Goal: Task Accomplishment & Management: Use online tool/utility

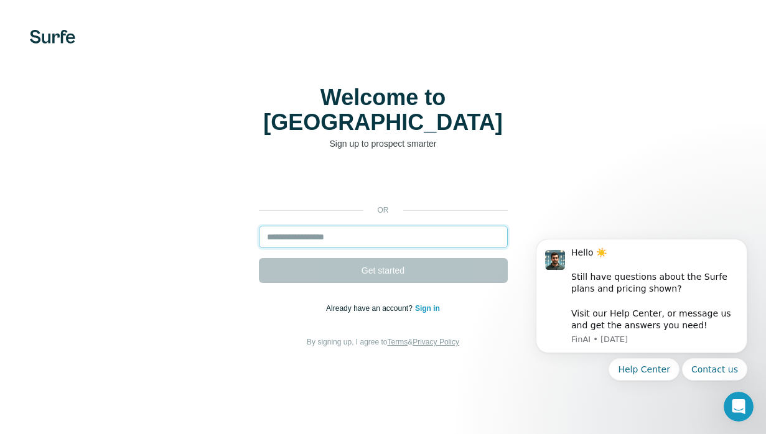
click at [401, 226] on input "email" at bounding box center [383, 237] width 249 height 22
type input "**********"
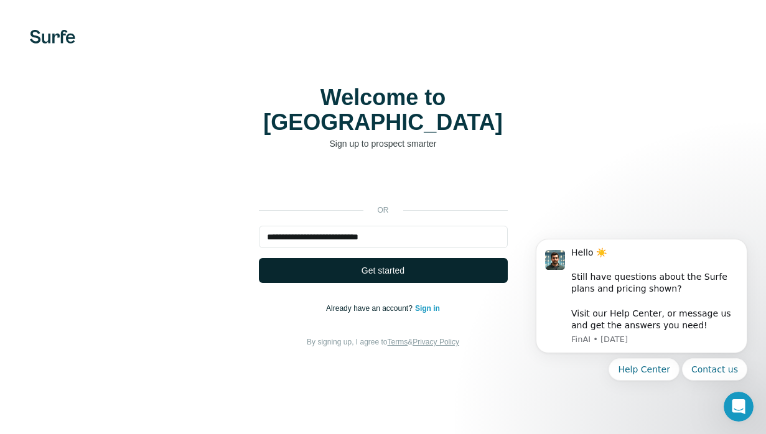
click at [410, 258] on button "Get started" at bounding box center [383, 270] width 249 height 25
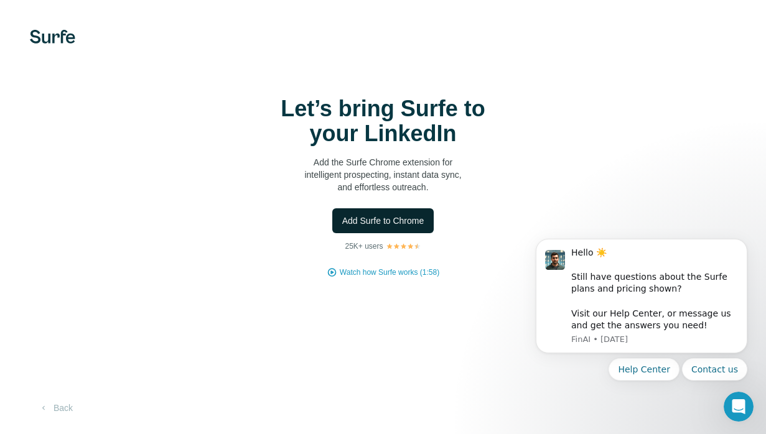
click at [413, 215] on span "Add Surfe to Chrome" at bounding box center [383, 221] width 82 height 12
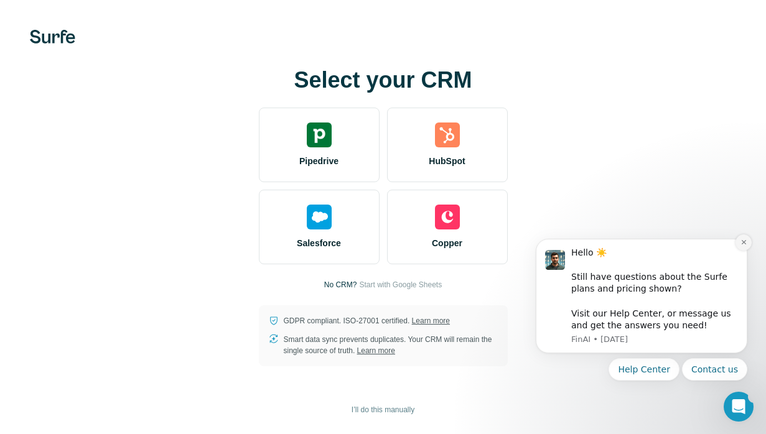
click at [740, 241] on icon "Dismiss notification" at bounding box center [743, 242] width 7 height 7
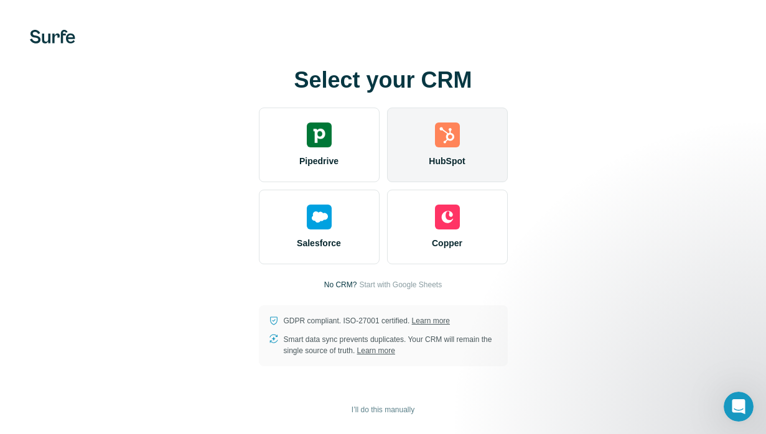
click at [459, 157] on span "HubSpot" at bounding box center [447, 161] width 36 height 12
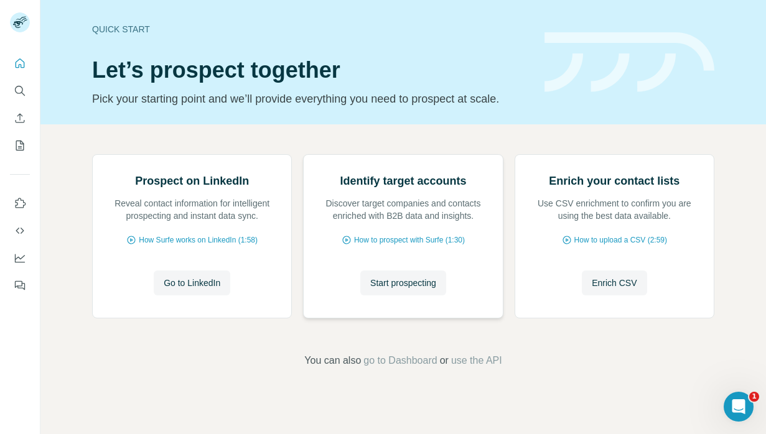
scroll to position [75, 0]
click at [433, 289] on span "Start prospecting" at bounding box center [403, 283] width 66 height 12
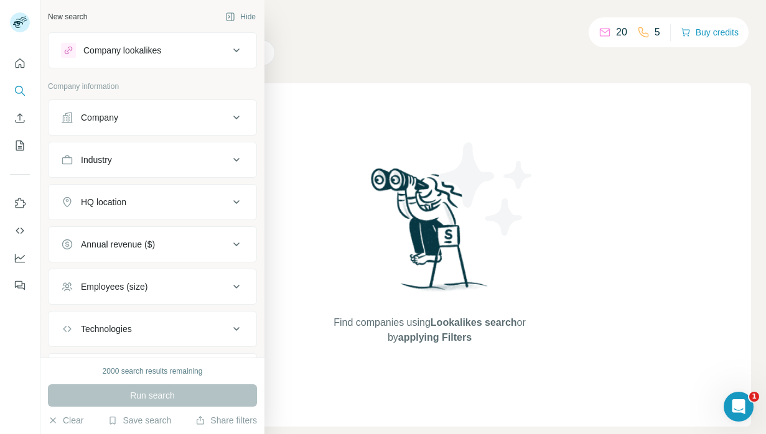
click at [212, 118] on div "Company" at bounding box center [145, 117] width 168 height 12
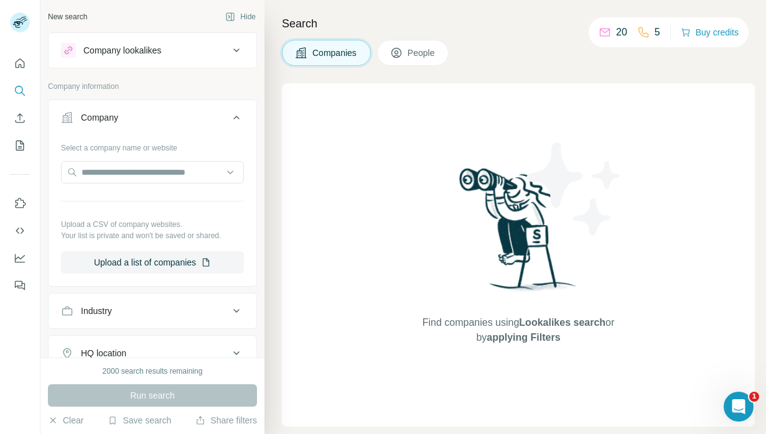
click at [366, 168] on div "Find companies using Lookalikes search or by applying Filters" at bounding box center [518, 254] width 473 height 343
click at [144, 184] on div at bounding box center [152, 173] width 183 height 25
click at [151, 163] on input "text" at bounding box center [152, 172] width 183 height 22
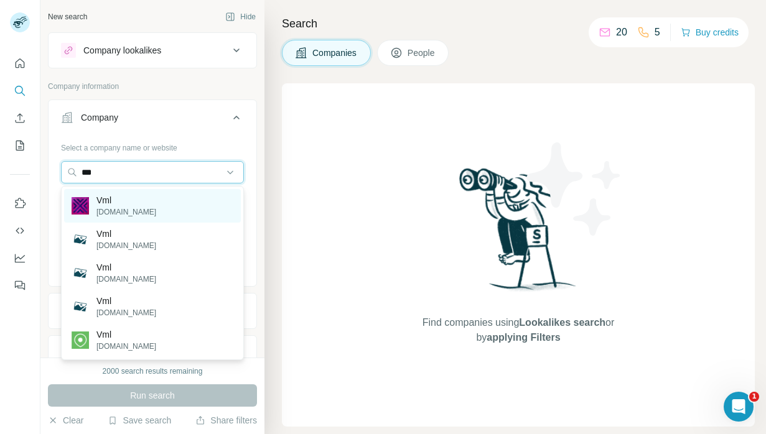
type input "***"
click at [102, 210] on p "[DOMAIN_NAME]" at bounding box center [126, 212] width 60 height 11
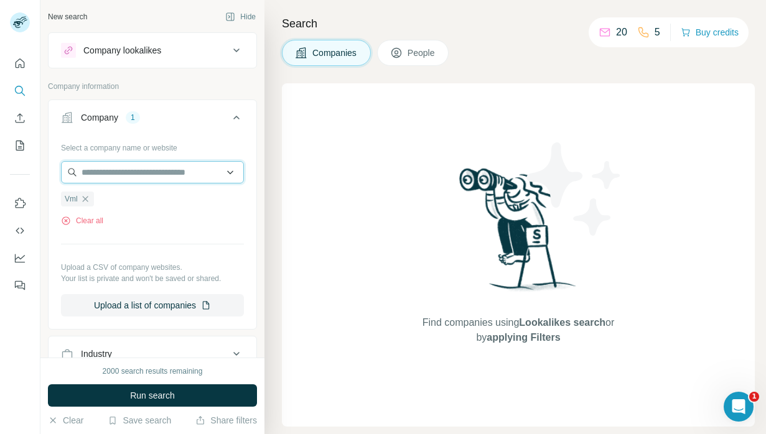
click at [134, 168] on input "text" at bounding box center [152, 172] width 183 height 22
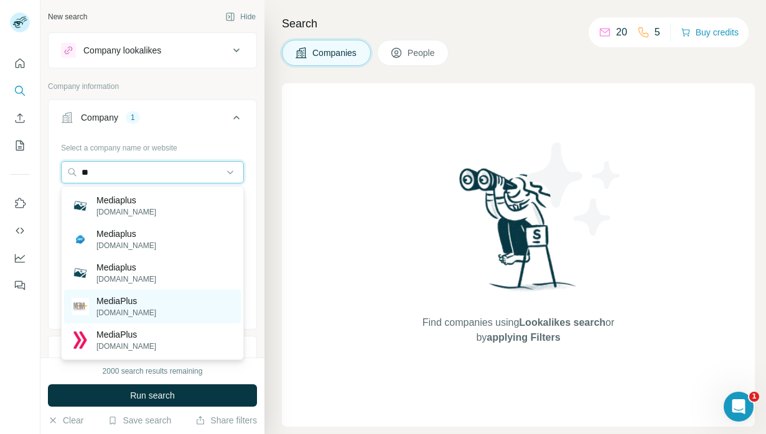
type input "*"
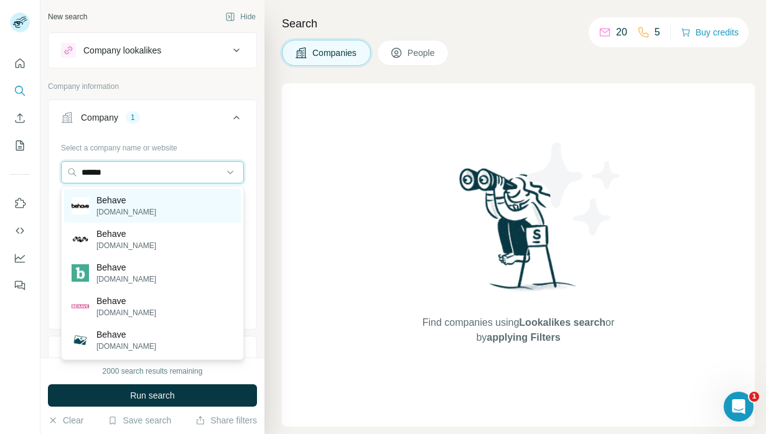
type input "******"
click at [121, 208] on p "[DOMAIN_NAME]" at bounding box center [126, 212] width 60 height 11
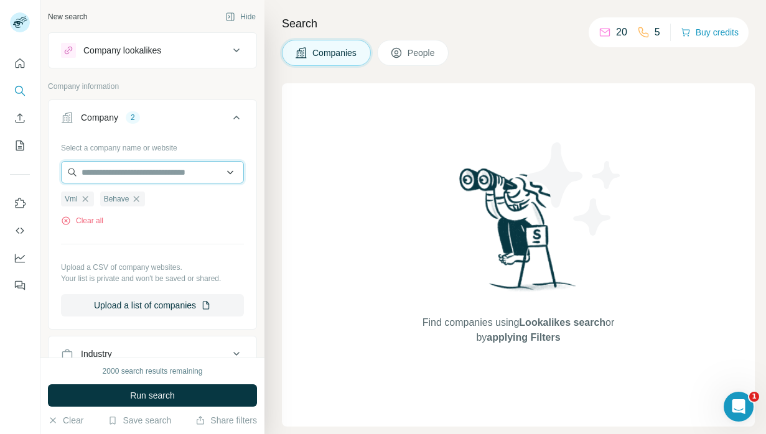
click at [148, 178] on input "text" at bounding box center [152, 172] width 183 height 22
click at [167, 52] on div "Company lookalikes" at bounding box center [145, 50] width 168 height 15
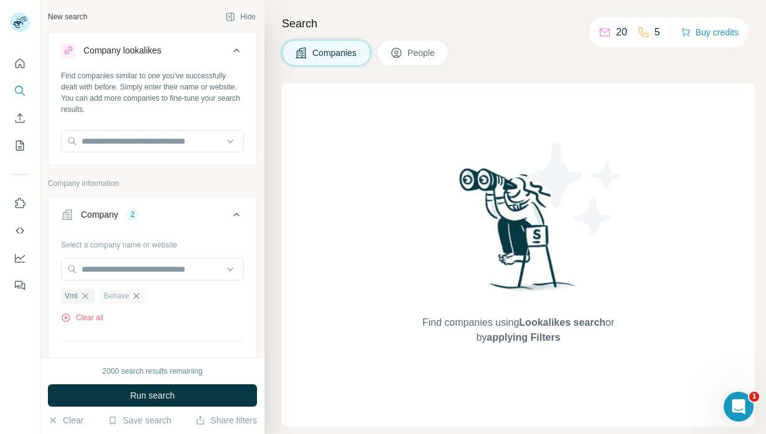
click at [136, 300] on icon "button" at bounding box center [136, 296] width 10 height 10
click at [86, 297] on icon "button" at bounding box center [85, 296] width 6 height 6
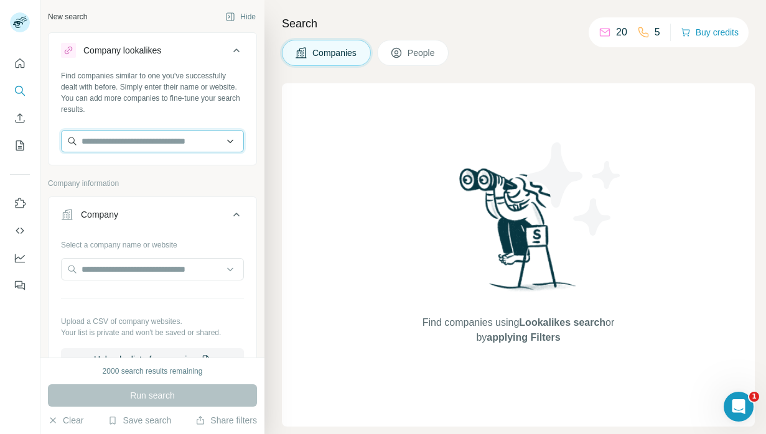
click at [133, 147] on input "text" at bounding box center [152, 141] width 183 height 22
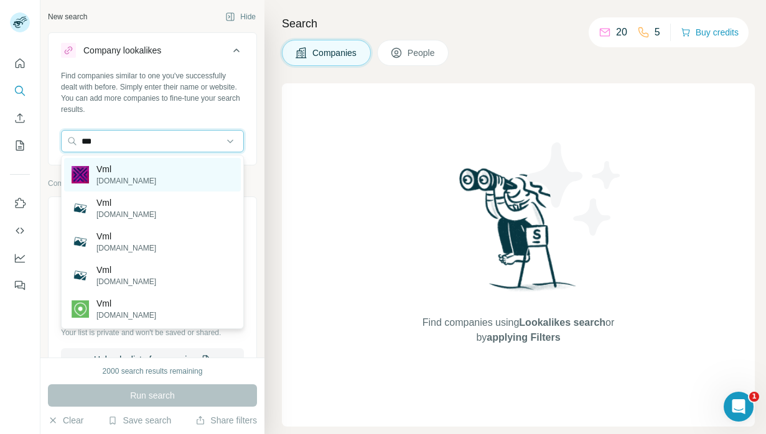
type input "***"
click at [134, 164] on div "Vml [DOMAIN_NAME]" at bounding box center [152, 175] width 177 height 34
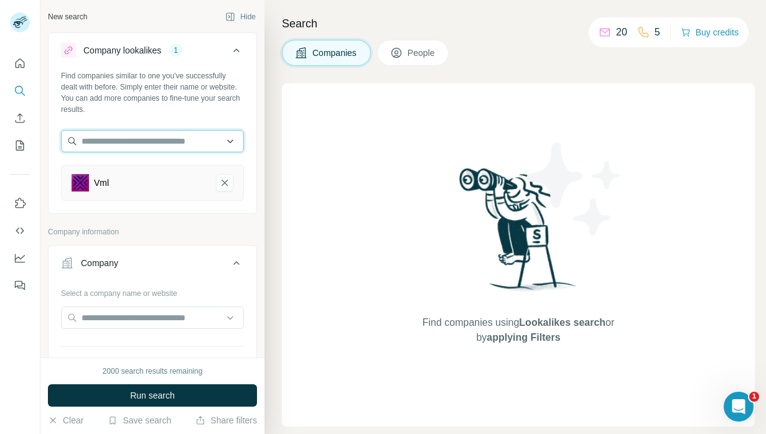
click at [94, 141] on input "text" at bounding box center [152, 141] width 183 height 22
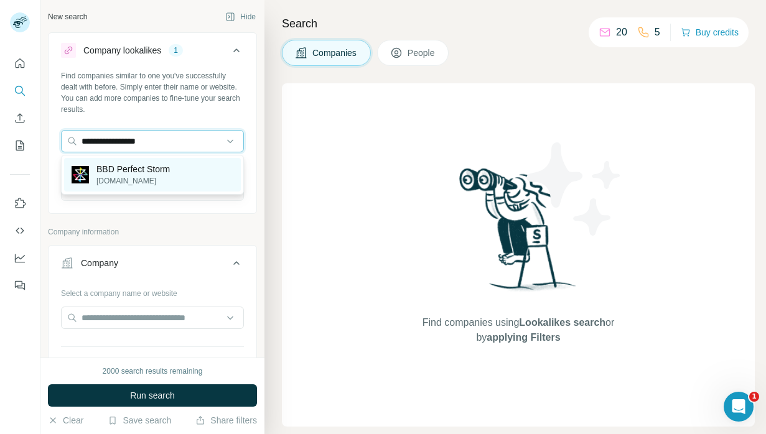
type input "**********"
click at [111, 168] on p "BBD Perfect Storm" at bounding box center [132, 169] width 73 height 12
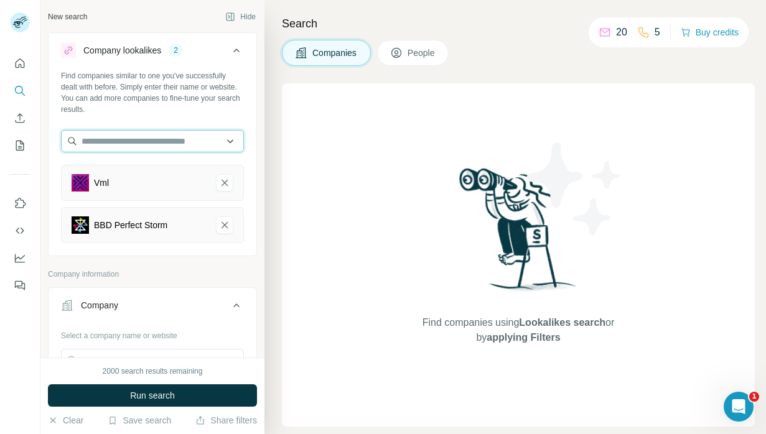
click at [167, 132] on input "text" at bounding box center [152, 141] width 183 height 22
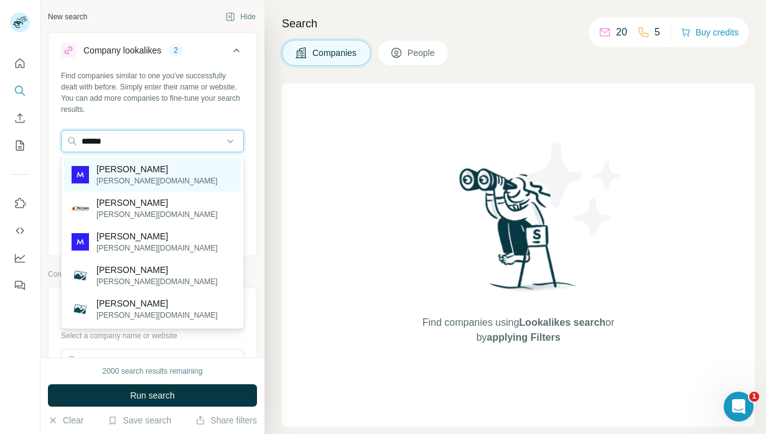
type input "******"
click at [152, 170] on div "[PERSON_NAME] [PERSON_NAME][DOMAIN_NAME]" at bounding box center [152, 175] width 177 height 34
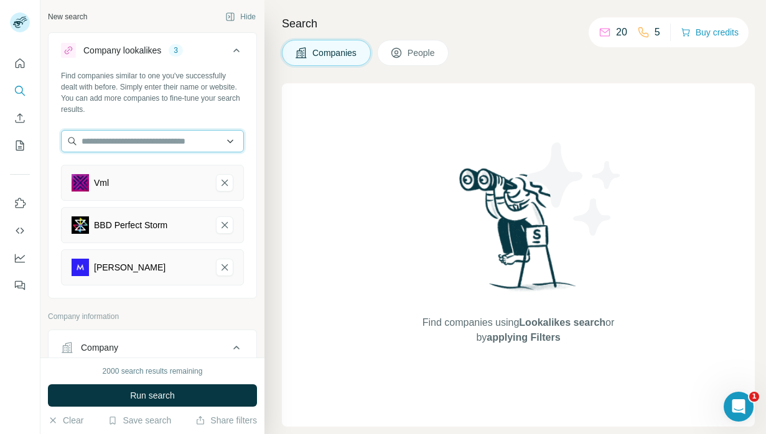
click at [179, 137] on input "text" at bounding box center [152, 141] width 183 height 22
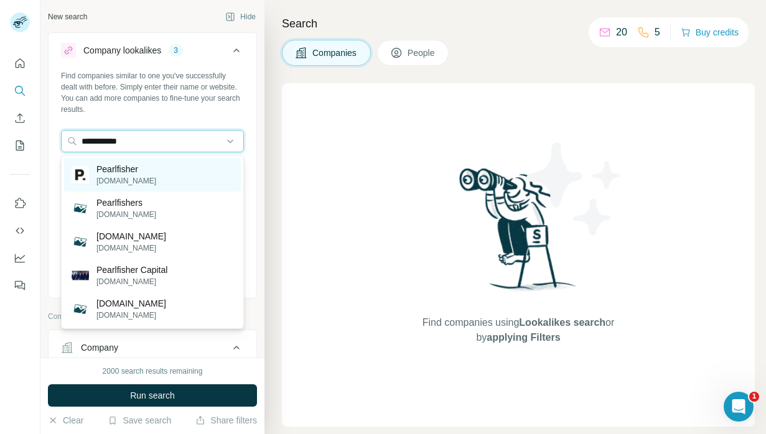
type input "**********"
click at [147, 170] on p "Pearlfisher" at bounding box center [126, 169] width 60 height 12
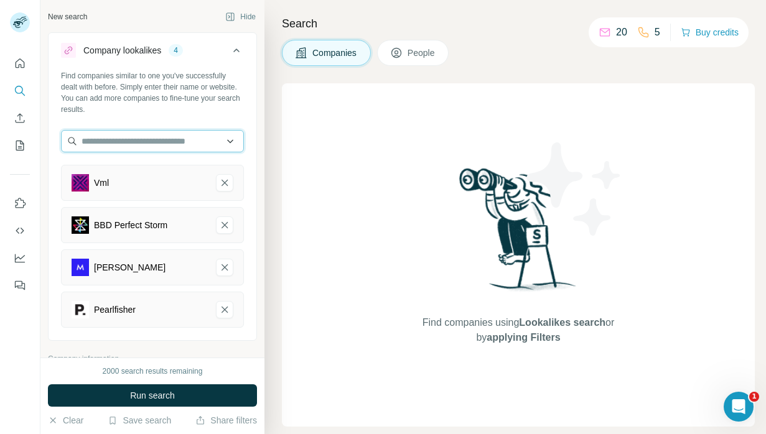
click at [151, 143] on input "text" at bounding box center [152, 141] width 183 height 22
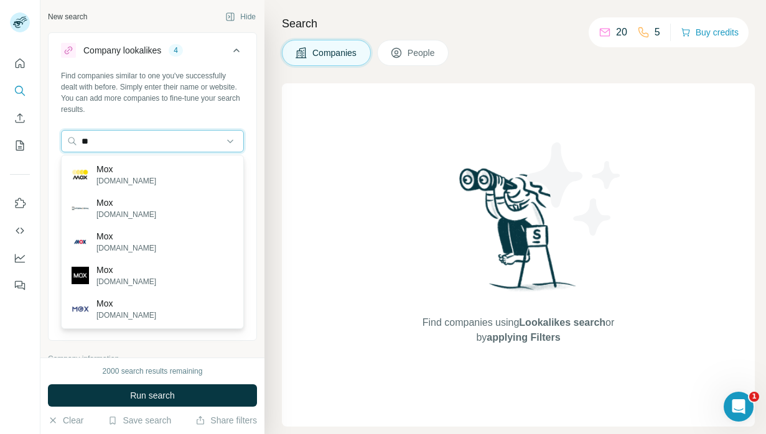
type input "*"
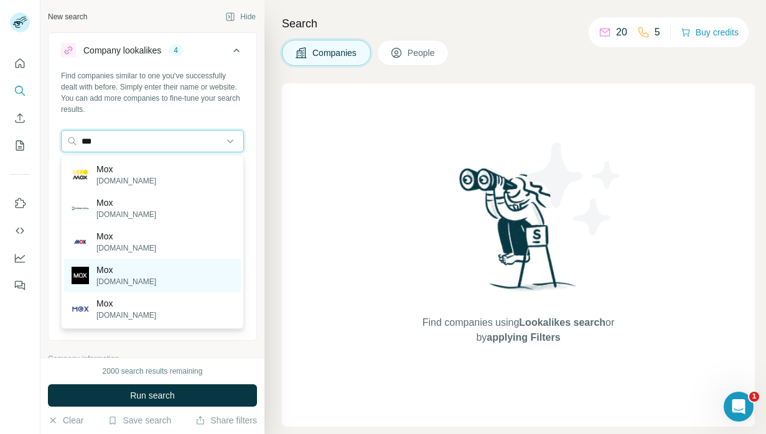
type input "***"
click at [131, 273] on p "Mox" at bounding box center [126, 270] width 60 height 12
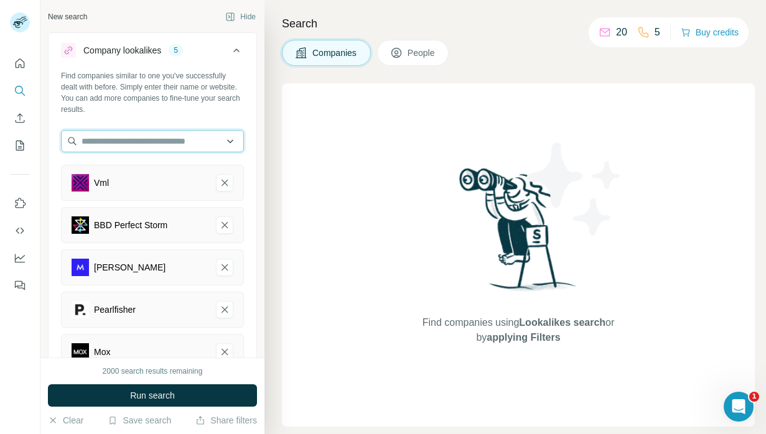
click at [136, 140] on input "text" at bounding box center [152, 141] width 183 height 22
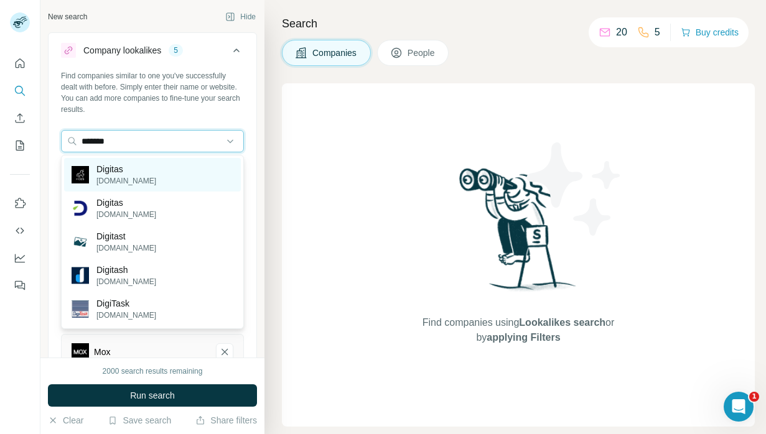
type input "*******"
click at [156, 165] on div "Digitas [DOMAIN_NAME]" at bounding box center [152, 175] width 177 height 34
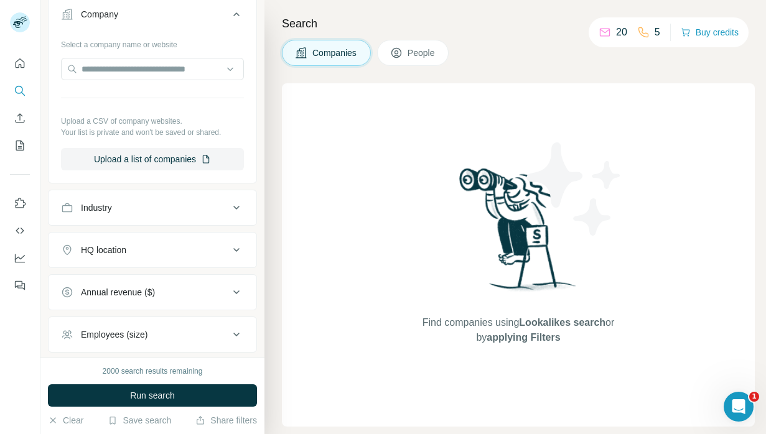
scroll to position [461, 0]
click at [147, 218] on button "Industry" at bounding box center [153, 207] width 208 height 30
click at [141, 247] on div at bounding box center [146, 238] width 154 height 21
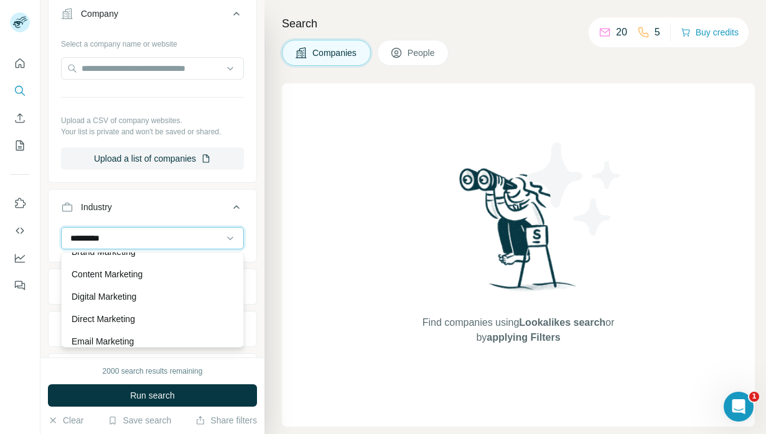
scroll to position [60, 0]
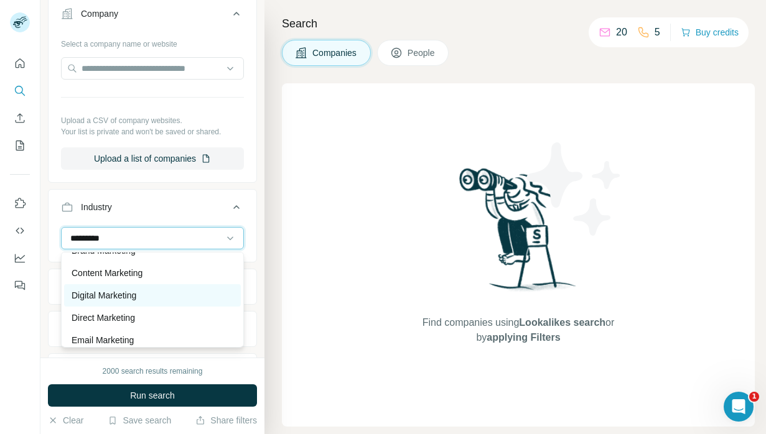
type input "*********"
click at [134, 289] on div "Digital Marketing" at bounding box center [152, 295] width 177 height 22
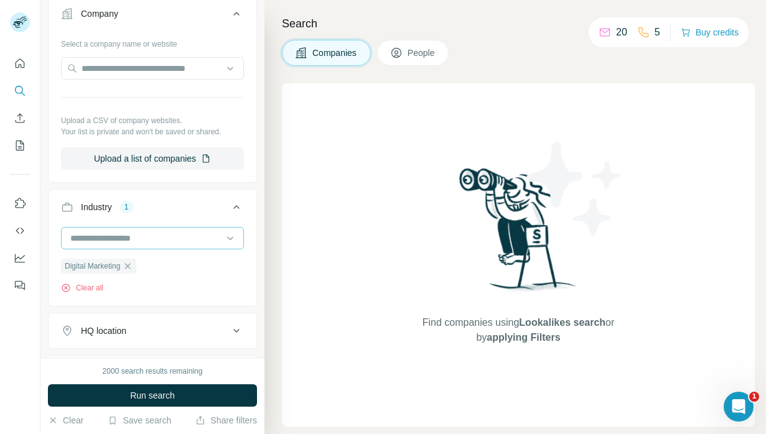
click at [144, 236] on input at bounding box center [146, 238] width 154 height 14
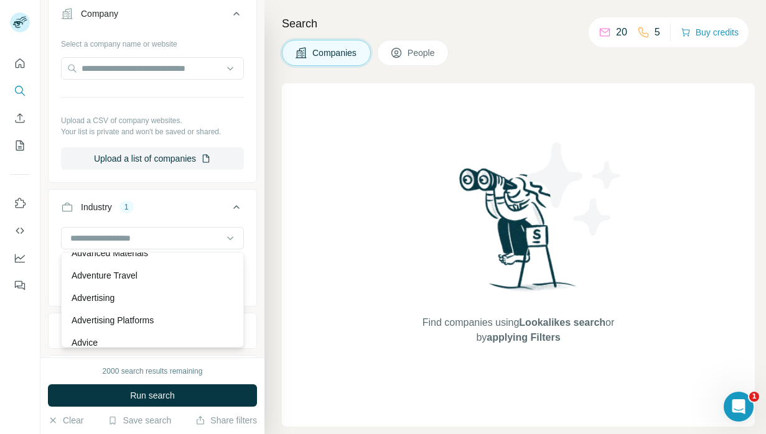
scroll to position [129, 0]
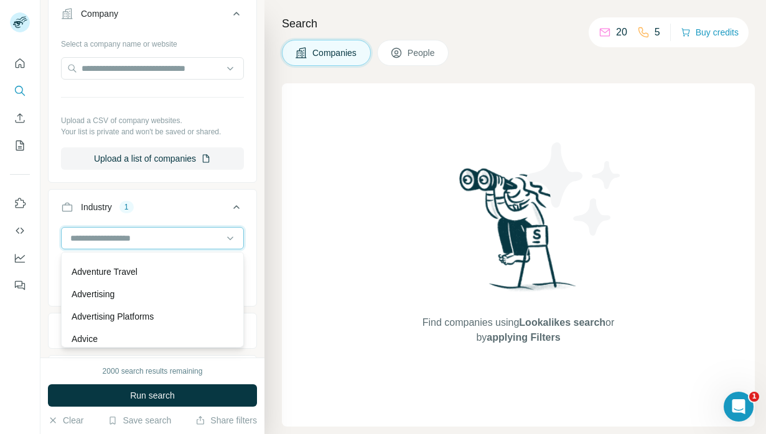
click at [124, 235] on input at bounding box center [146, 238] width 154 height 14
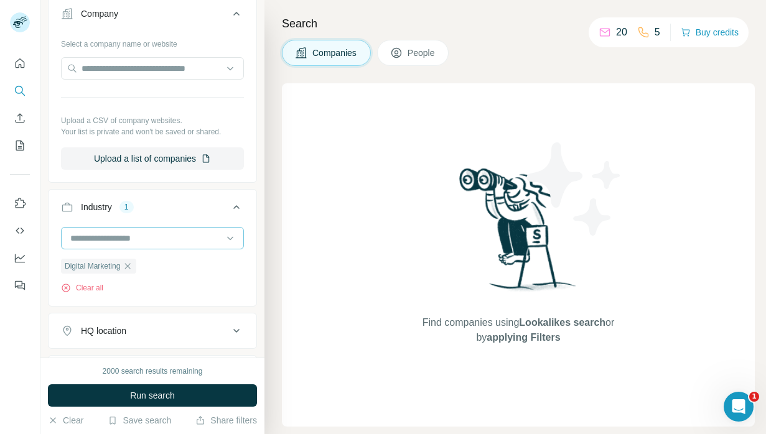
click at [126, 236] on input at bounding box center [146, 238] width 154 height 14
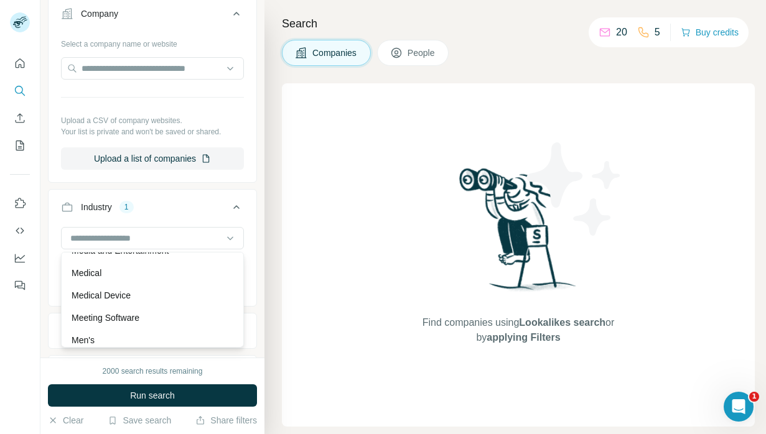
scroll to position [8067, 0]
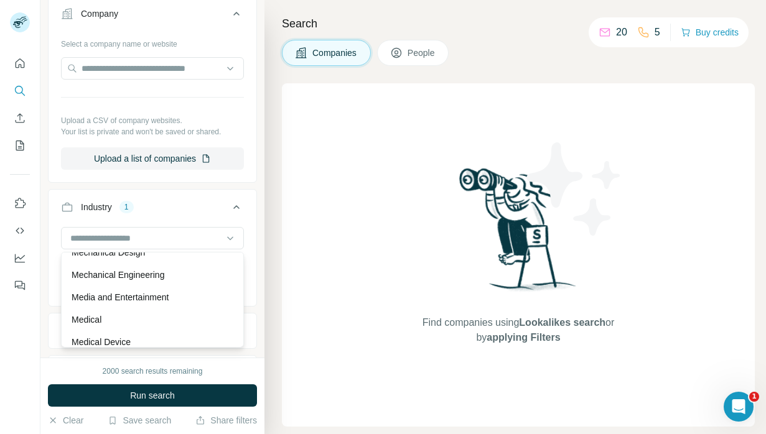
click at [136, 294] on p "Media and Entertainment" at bounding box center [120, 297] width 97 height 12
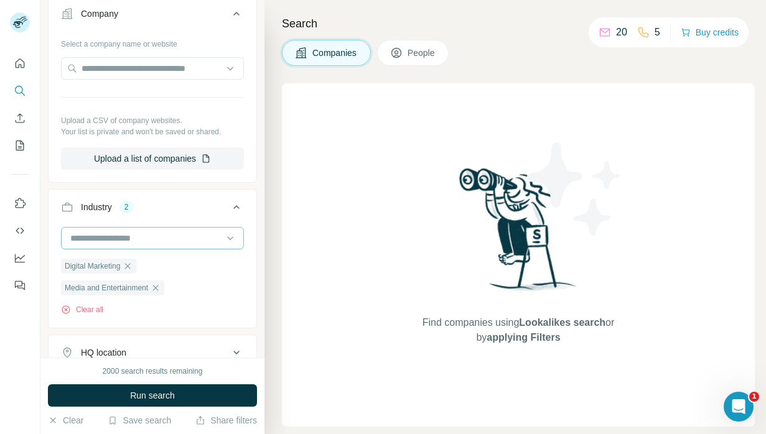
click at [134, 235] on input at bounding box center [146, 238] width 154 height 14
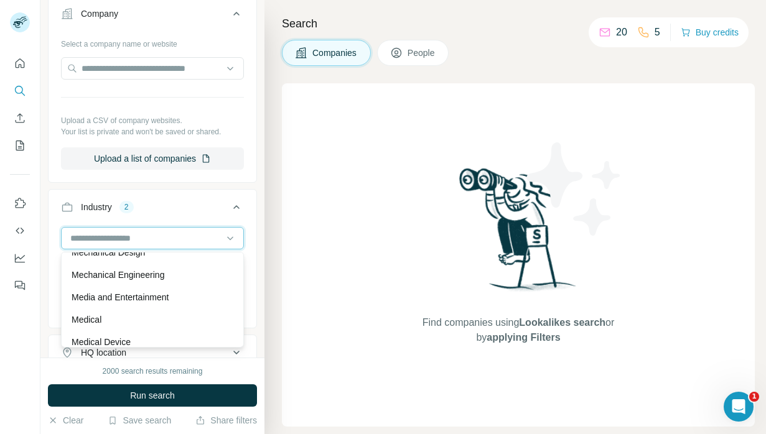
click at [134, 235] on input at bounding box center [146, 238] width 154 height 14
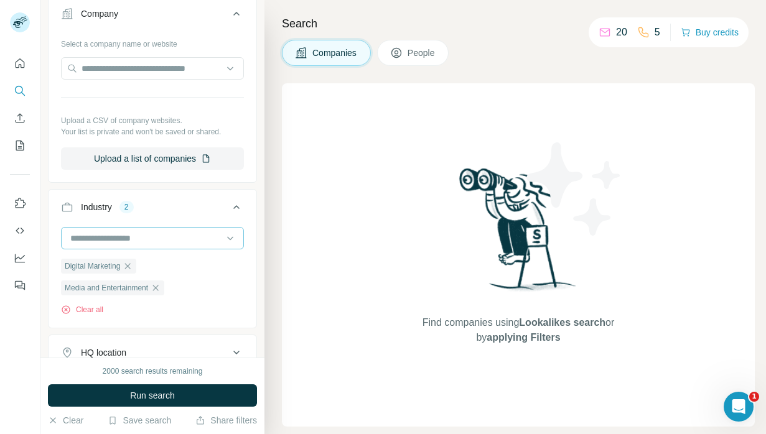
click at [213, 234] on input at bounding box center [146, 238] width 154 height 14
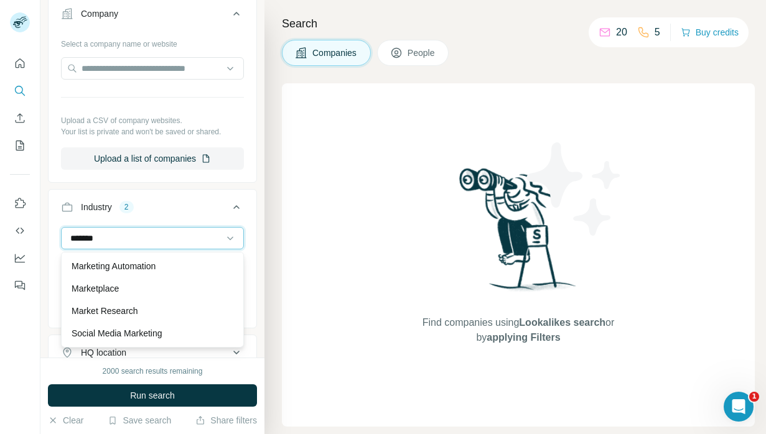
scroll to position [134, 0]
type input "********"
click at [178, 284] on div "Marketing" at bounding box center [153, 288] width 162 height 12
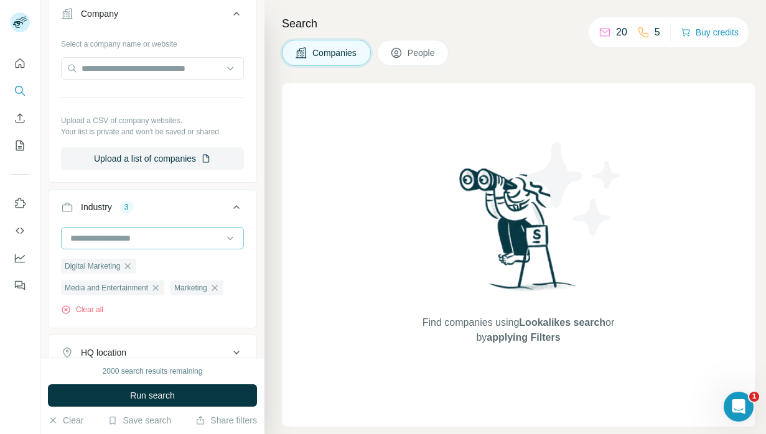
click at [173, 245] on input at bounding box center [146, 238] width 154 height 14
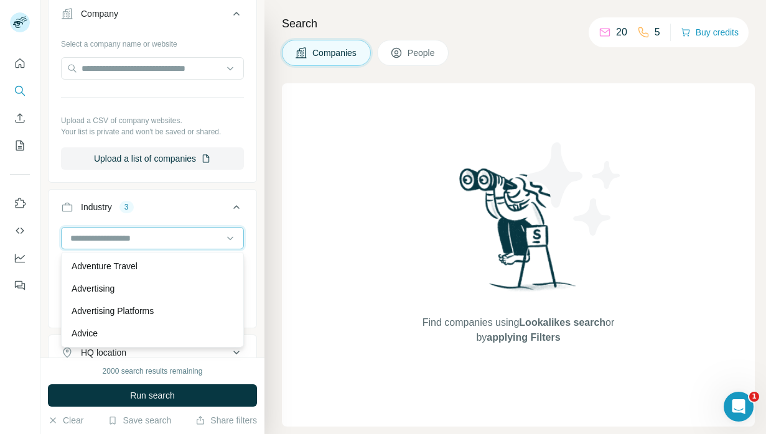
click at [208, 238] on input at bounding box center [146, 238] width 154 height 14
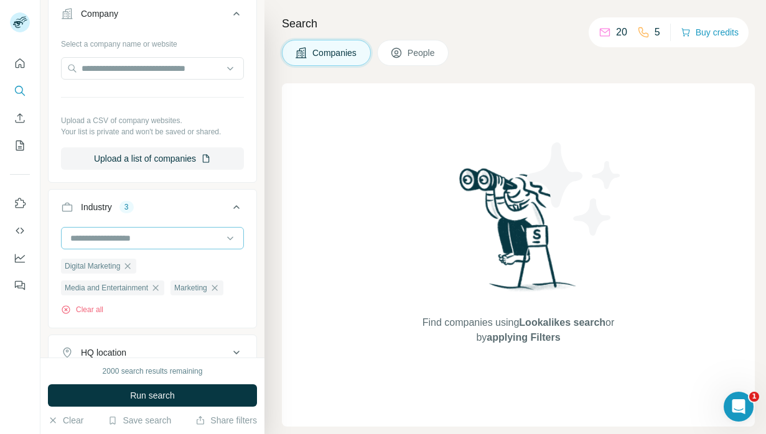
click at [208, 238] on input at bounding box center [146, 238] width 154 height 14
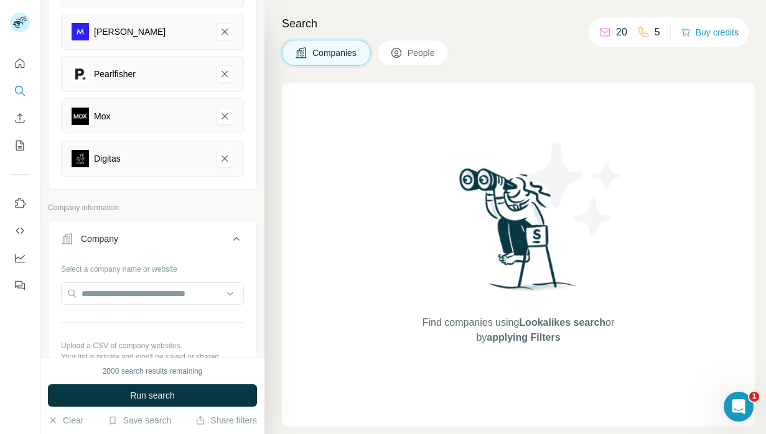
scroll to position [113, 0]
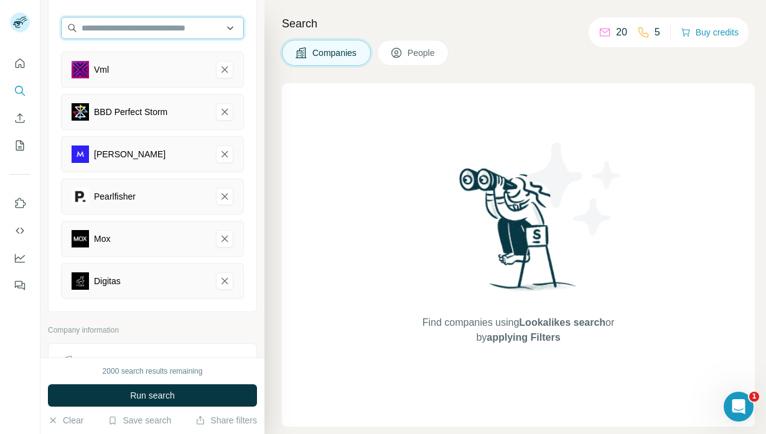
click at [170, 22] on input "text" at bounding box center [152, 28] width 183 height 22
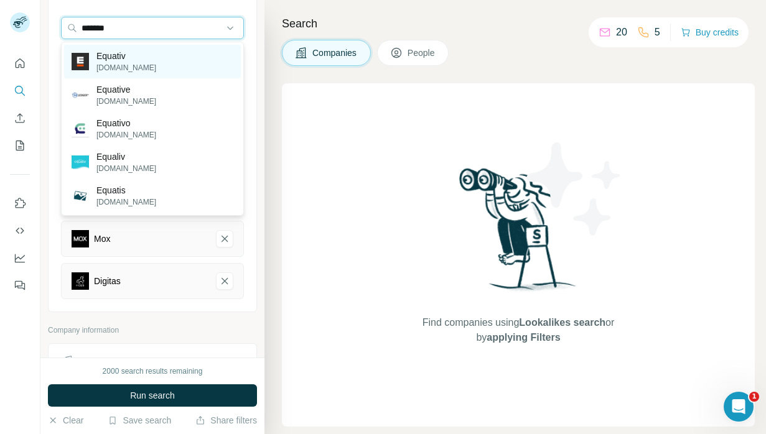
type input "*******"
click at [141, 57] on div "Equativ [DOMAIN_NAME]" at bounding box center [152, 62] width 177 height 34
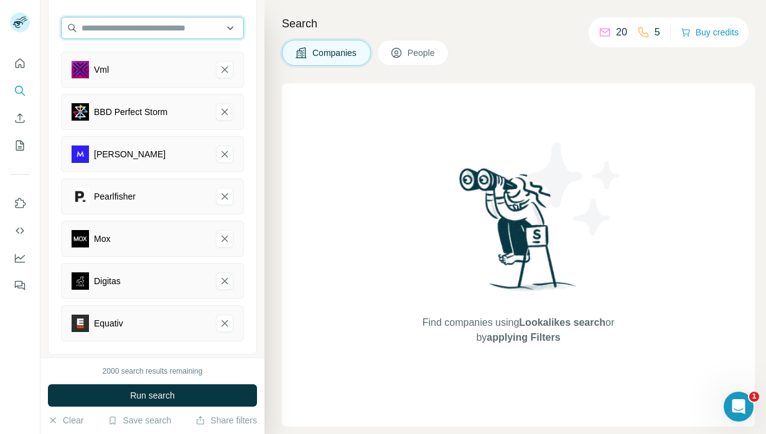
click at [142, 27] on input "text" at bounding box center [152, 28] width 183 height 22
type input "******"
click at [229, 324] on icon "Equativ-remove-button" at bounding box center [224, 323] width 11 height 12
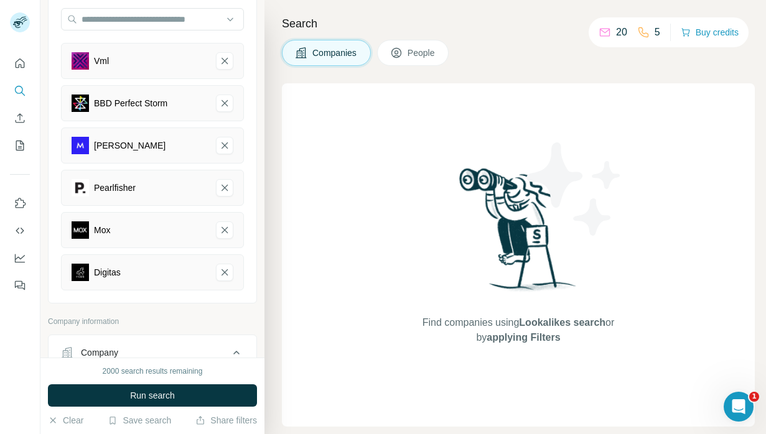
scroll to position [124, 0]
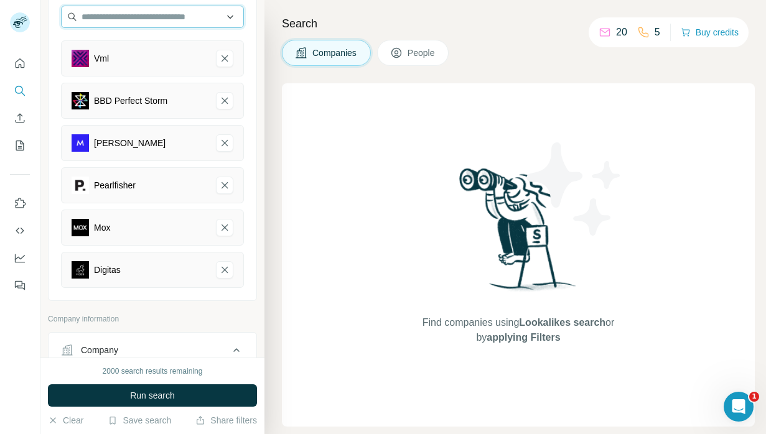
click at [168, 21] on input "text" at bounding box center [152, 17] width 183 height 22
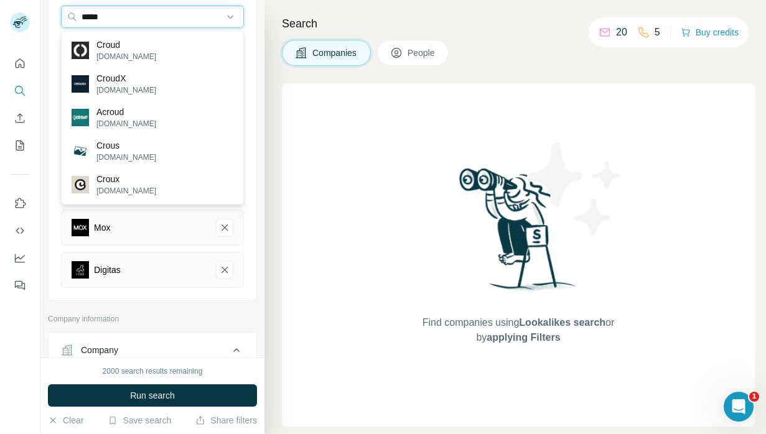
type input "*****"
click at [121, 51] on p "[DOMAIN_NAME]" at bounding box center [126, 56] width 60 height 11
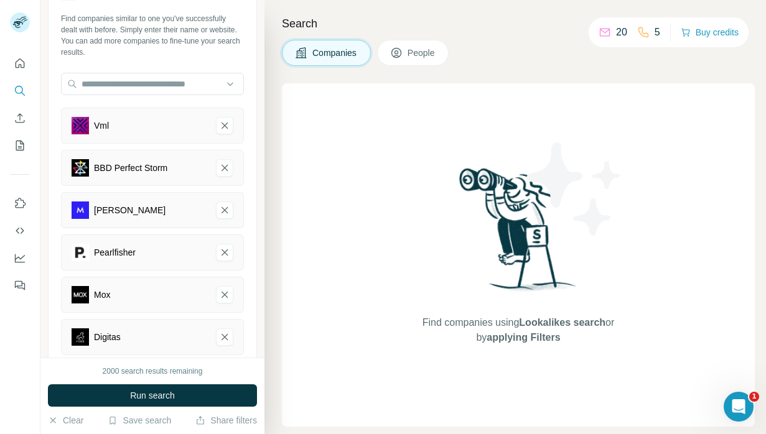
scroll to position [45, 0]
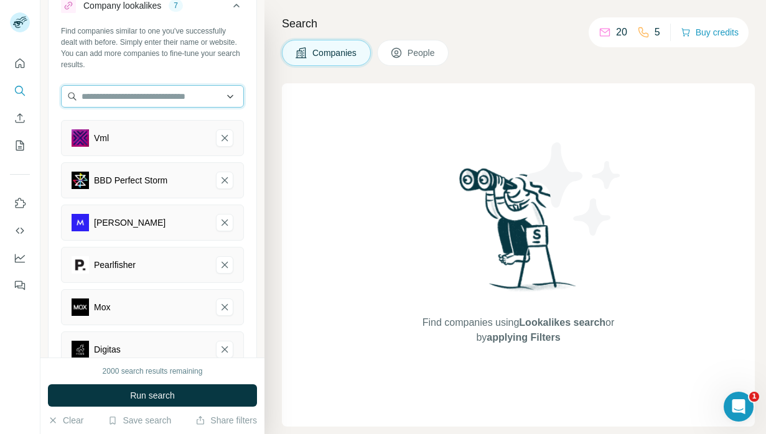
click at [121, 99] on input "text" at bounding box center [152, 96] width 183 height 22
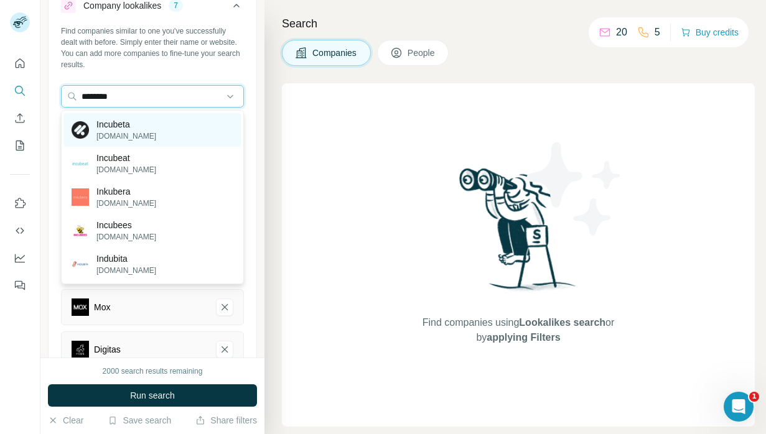
type input "********"
click at [119, 124] on p "Incubeta" at bounding box center [126, 124] width 60 height 12
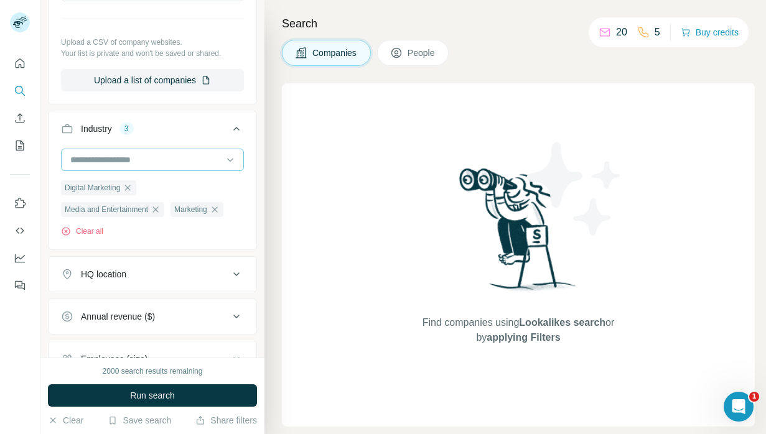
scroll to position [628, 0]
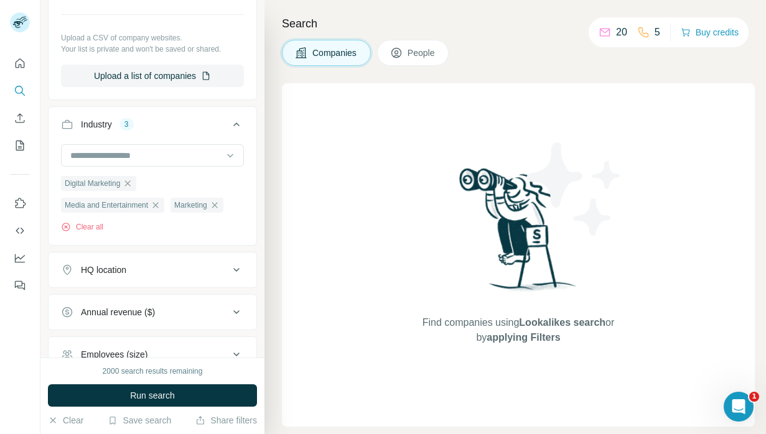
click at [152, 263] on button "HQ location" at bounding box center [153, 270] width 208 height 30
click at [146, 294] on input "text" at bounding box center [152, 301] width 183 height 22
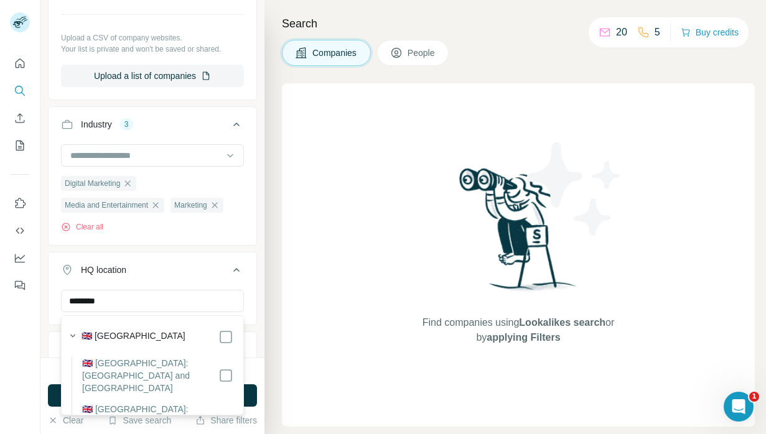
click at [144, 337] on label "🇬🇧 [GEOGRAPHIC_DATA]" at bounding box center [134, 337] width 104 height 15
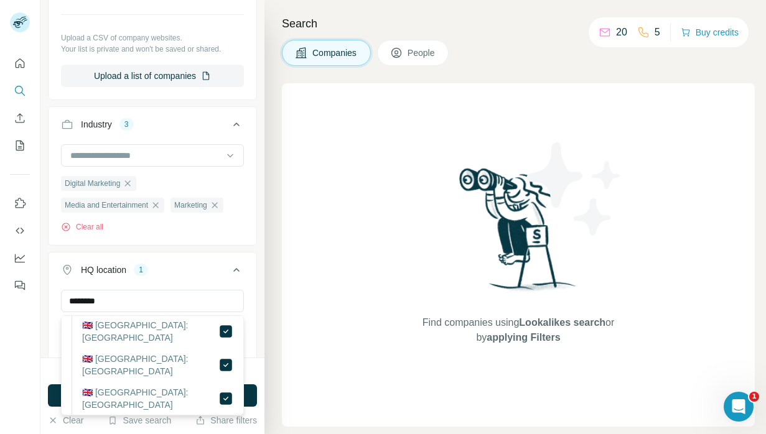
scroll to position [817, 0]
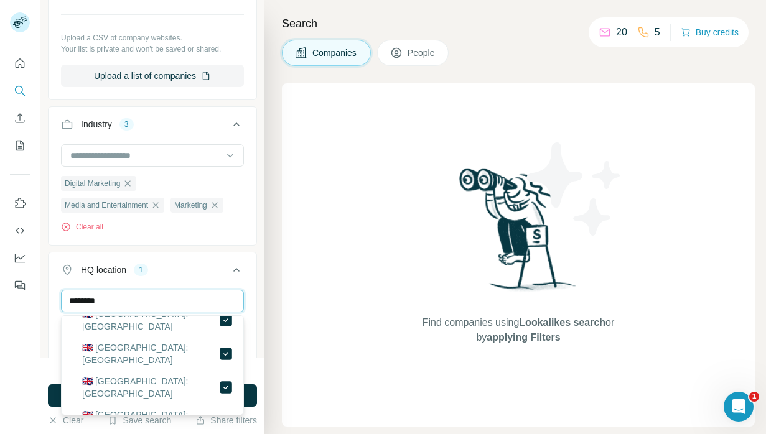
drag, startPoint x: 134, startPoint y: 304, endPoint x: 57, endPoint y: 287, distance: 79.0
click at [58, 287] on div "HQ location 1 ******** [GEOGRAPHIC_DATA] Clear all" at bounding box center [152, 311] width 209 height 118
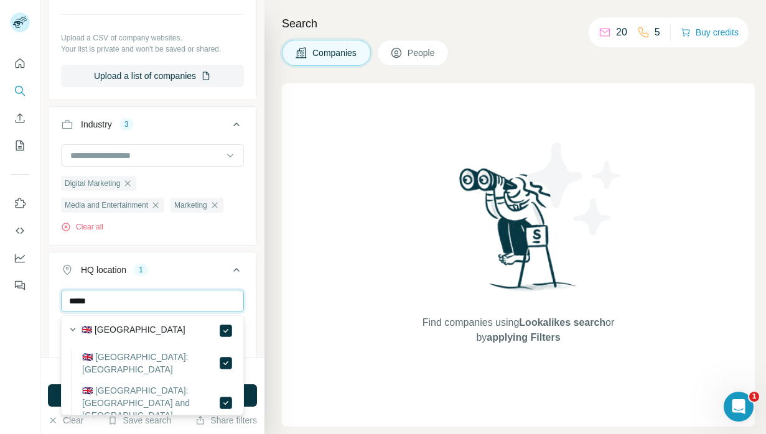
scroll to position [0, 0]
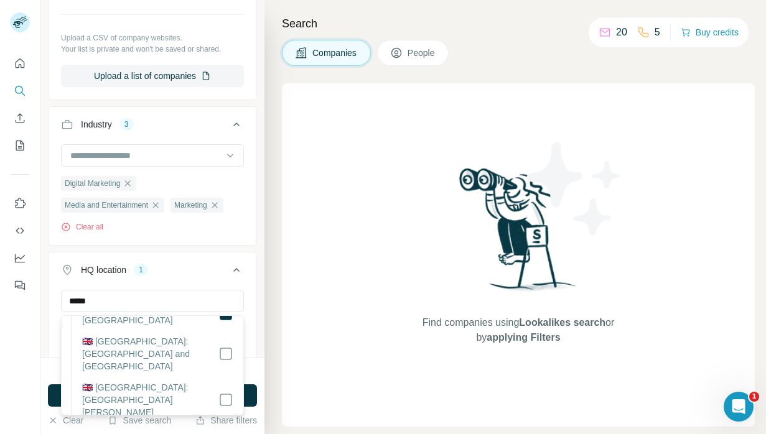
scroll to position [58, 0]
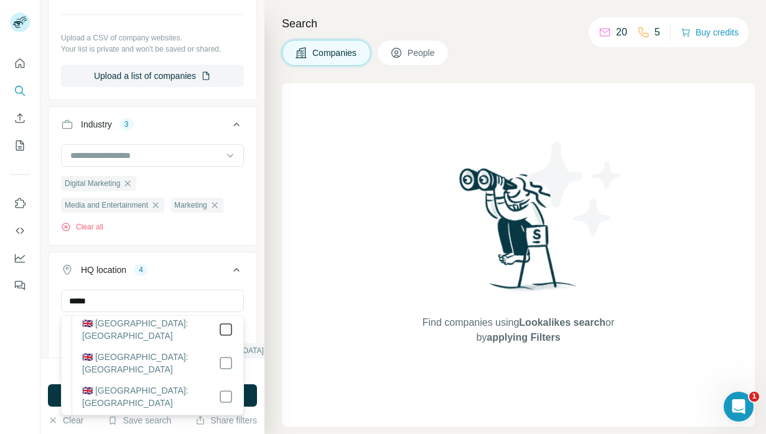
scroll to position [236, 0]
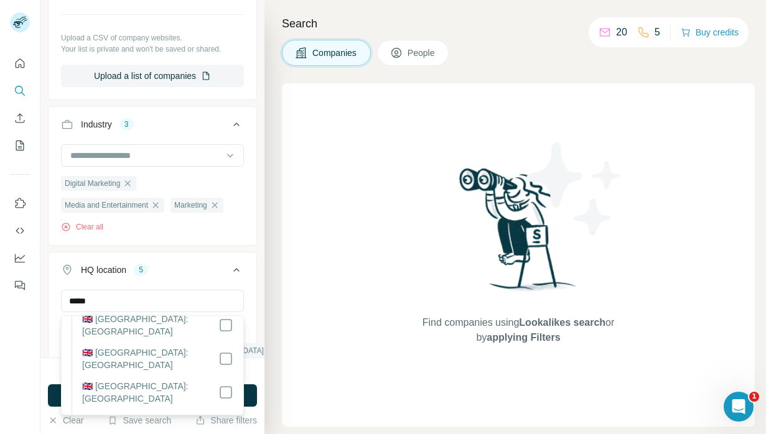
scroll to position [487, 0]
click at [232, 349] on icon at bounding box center [225, 356] width 15 height 15
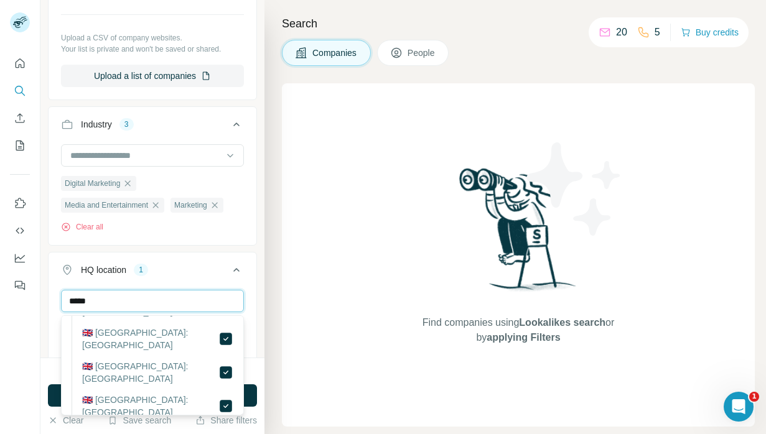
drag, startPoint x: 138, startPoint y: 299, endPoint x: 2, endPoint y: 275, distance: 137.7
click at [2, 277] on div "New search Hide Company lookalikes 8 Find companies similar to one you've succe…" at bounding box center [383, 217] width 766 height 434
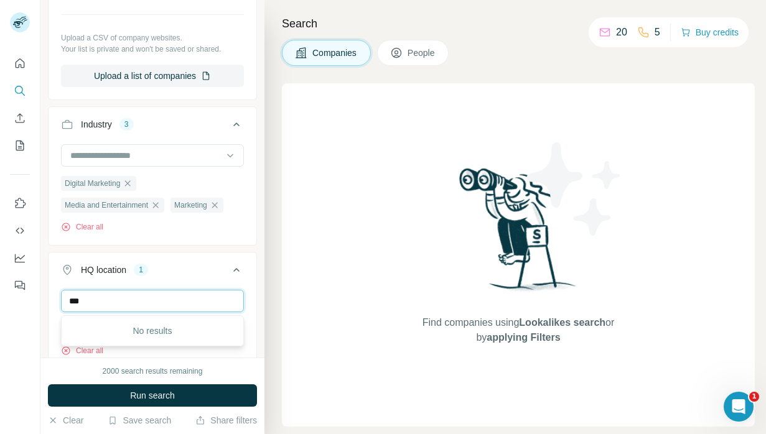
scroll to position [0, 0]
type input "*"
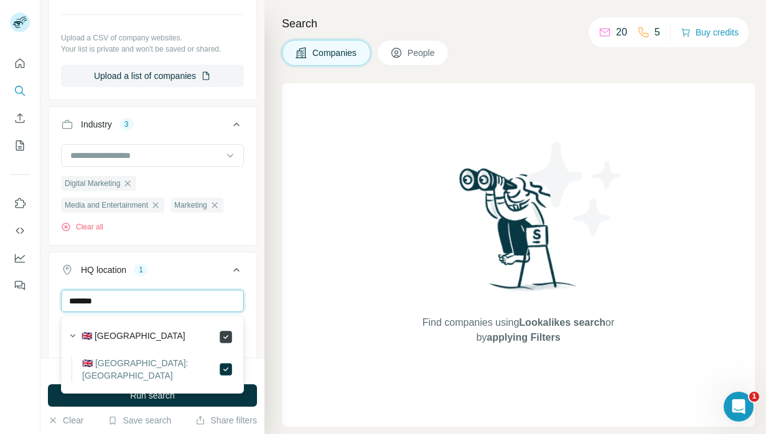
type input "*******"
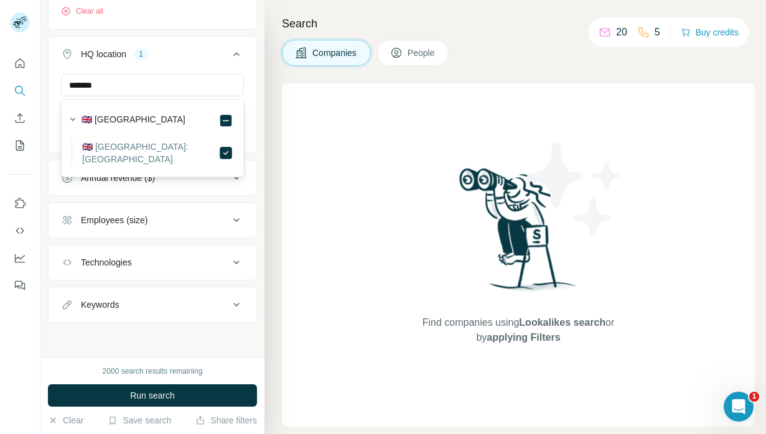
click at [139, 215] on div "Employees (size)" at bounding box center [114, 220] width 67 height 12
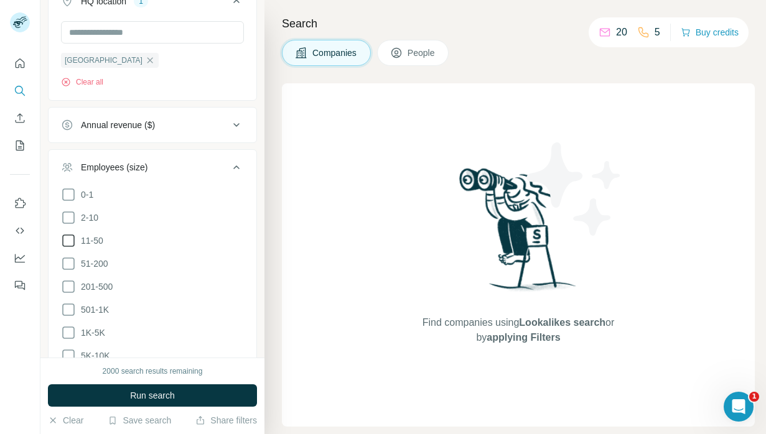
scroll to position [899, 0]
click at [73, 266] on icon at bounding box center [68, 262] width 12 height 12
click at [76, 281] on span "201-500" at bounding box center [94, 285] width 37 height 12
click at [74, 301] on icon at bounding box center [68, 308] width 15 height 15
click at [72, 325] on icon at bounding box center [68, 331] width 12 height 12
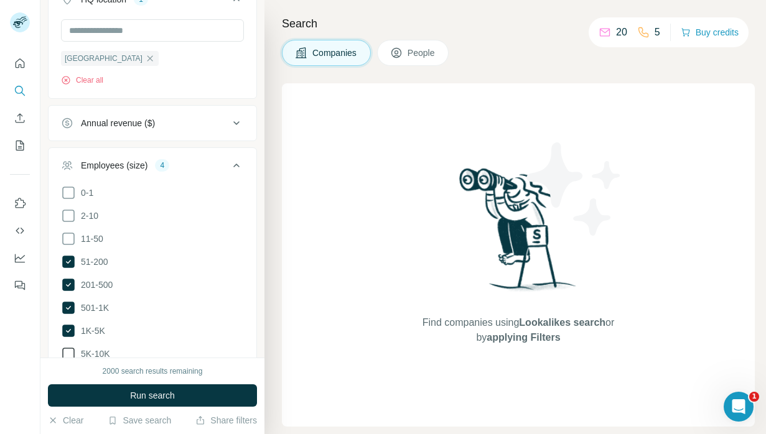
click at [66, 351] on icon at bounding box center [68, 354] width 15 height 15
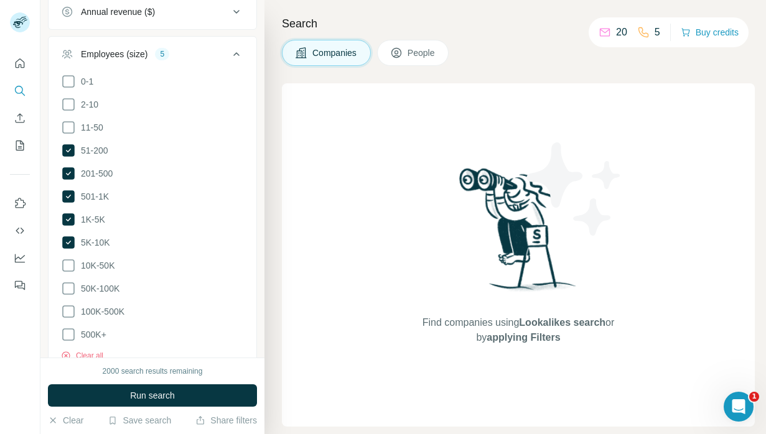
scroll to position [1015, 0]
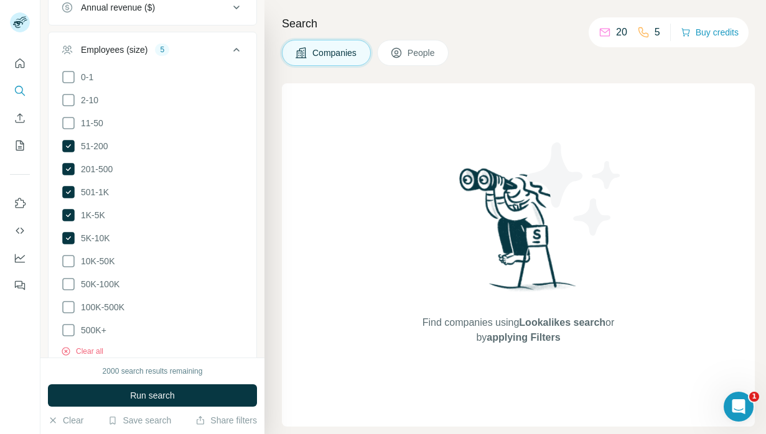
click at [70, 259] on icon at bounding box center [68, 261] width 15 height 15
click at [70, 280] on icon at bounding box center [68, 284] width 15 height 15
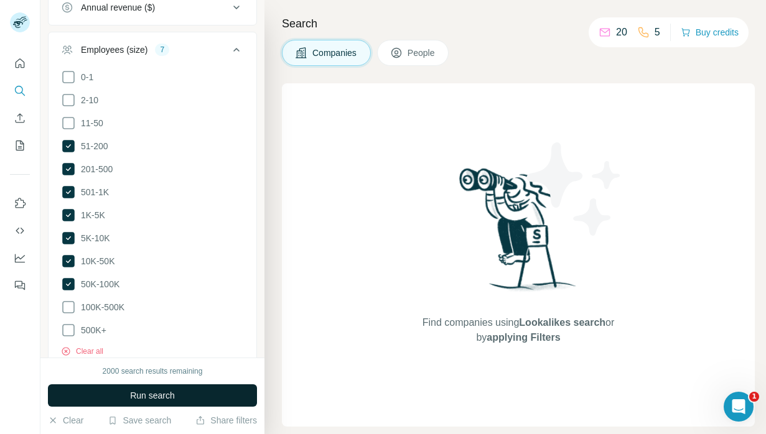
click at [159, 388] on button "Run search" at bounding box center [152, 396] width 209 height 22
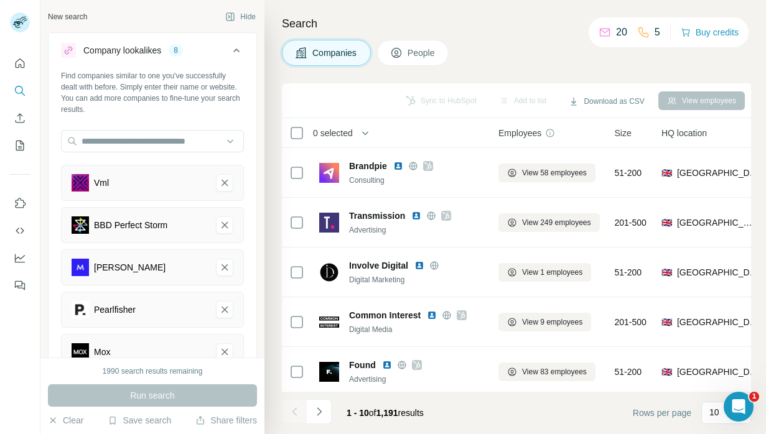
click at [423, 44] on button "People" at bounding box center [413, 53] width 72 height 26
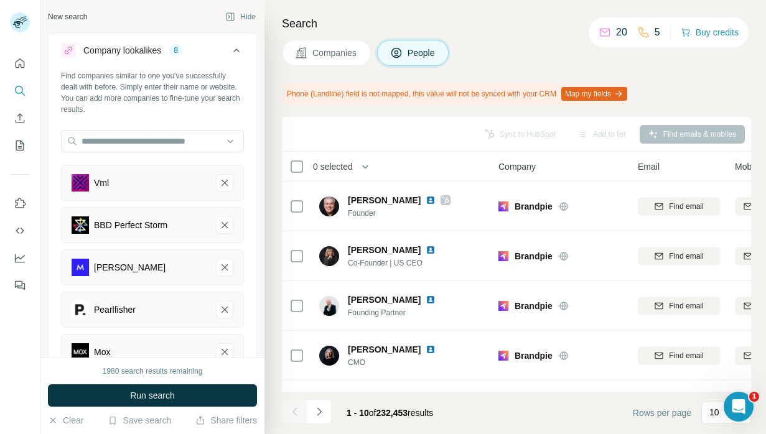
click at [347, 49] on span "Companies" at bounding box center [334, 53] width 45 height 12
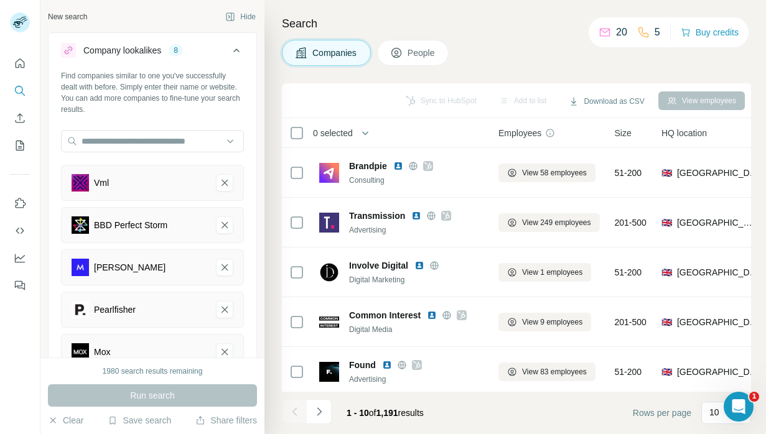
click at [414, 57] on span "People" at bounding box center [422, 53] width 29 height 12
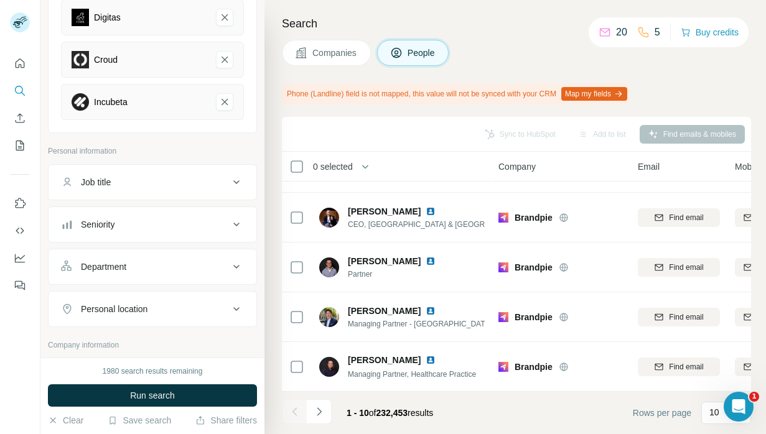
scroll to position [426, 0]
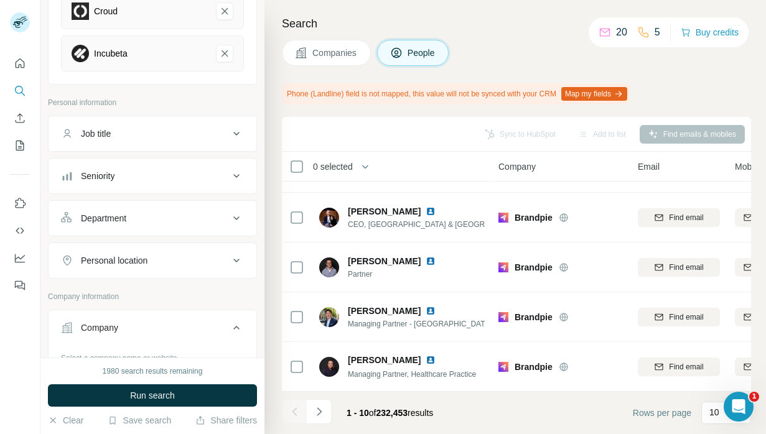
click at [328, 48] on span "Companies" at bounding box center [334, 53] width 45 height 12
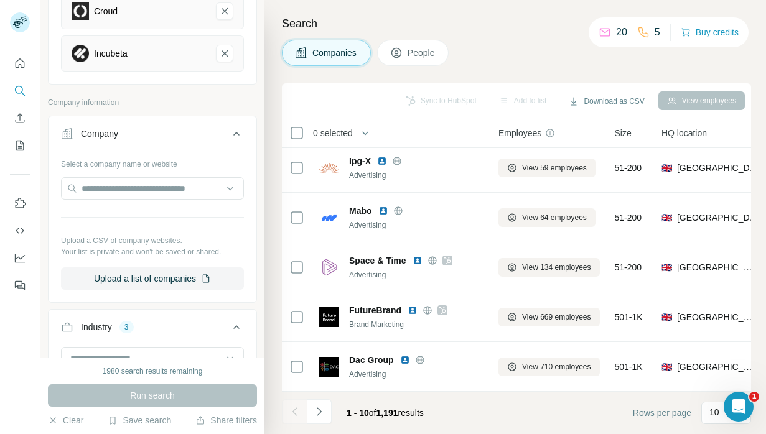
scroll to position [254, 0]
click at [405, 52] on button "People" at bounding box center [413, 53] width 72 height 26
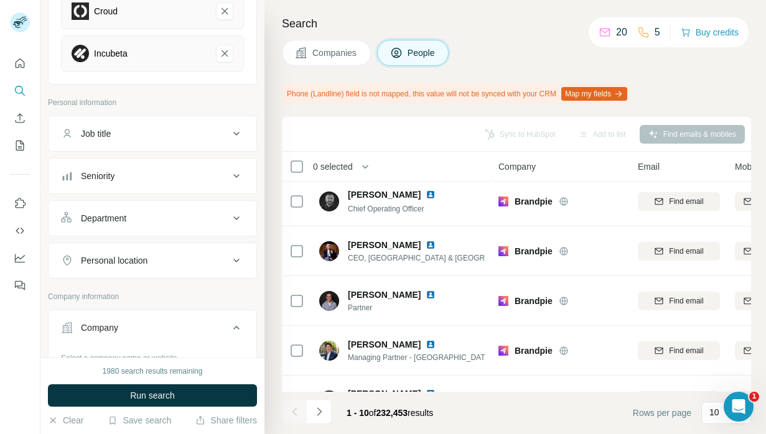
click at [152, 123] on button "Job title" at bounding box center [153, 134] width 208 height 30
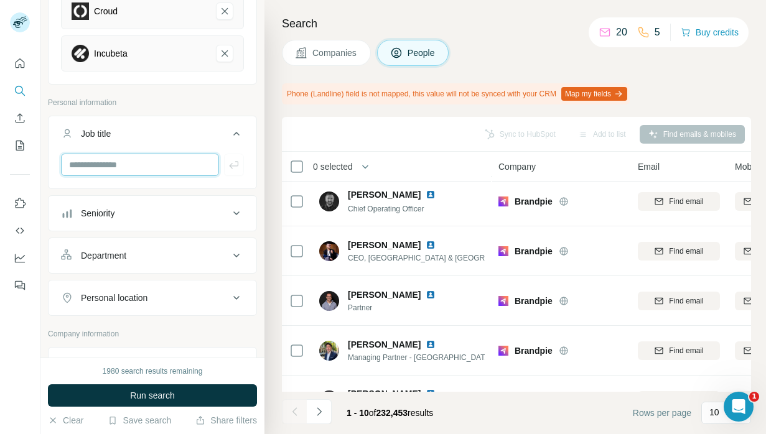
click at [154, 170] on input "text" at bounding box center [140, 165] width 158 height 22
type input "**********"
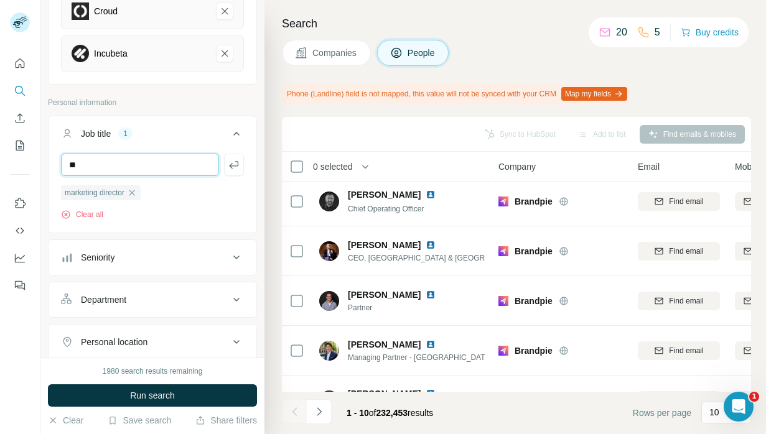
type input "*"
type input "**********"
click at [164, 157] on input "text" at bounding box center [140, 166] width 158 height 22
type input "**********"
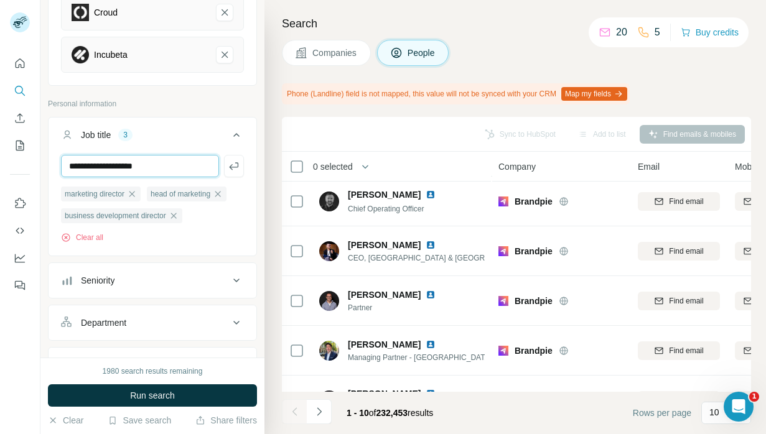
type input "**********"
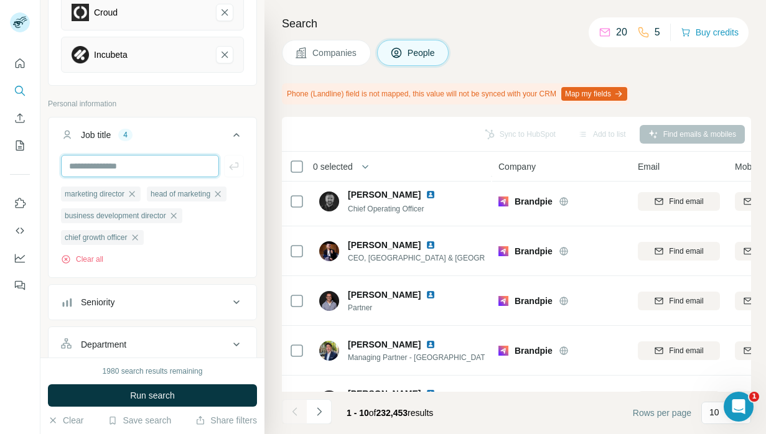
click at [173, 164] on input "text" at bounding box center [140, 166] width 158 height 22
type input "*"
type input "**********"
click at [161, 166] on input "text" at bounding box center [140, 166] width 158 height 22
type input "**********"
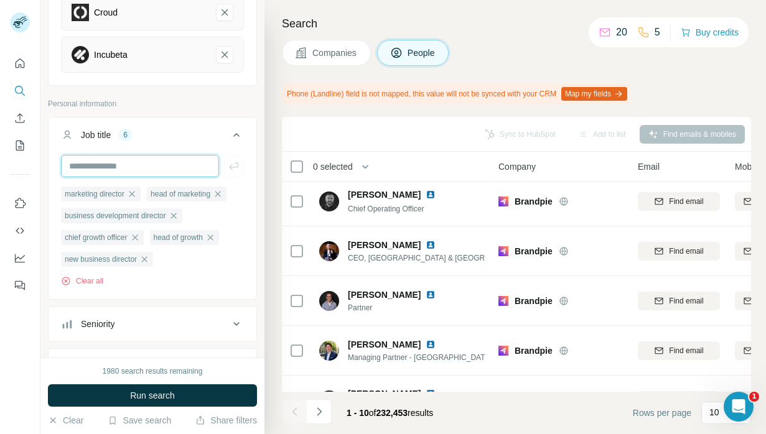
click at [157, 171] on input "text" at bounding box center [140, 166] width 158 height 22
type input "**********"
click at [162, 170] on input "text" at bounding box center [140, 166] width 158 height 22
type input "*"
type input "**********"
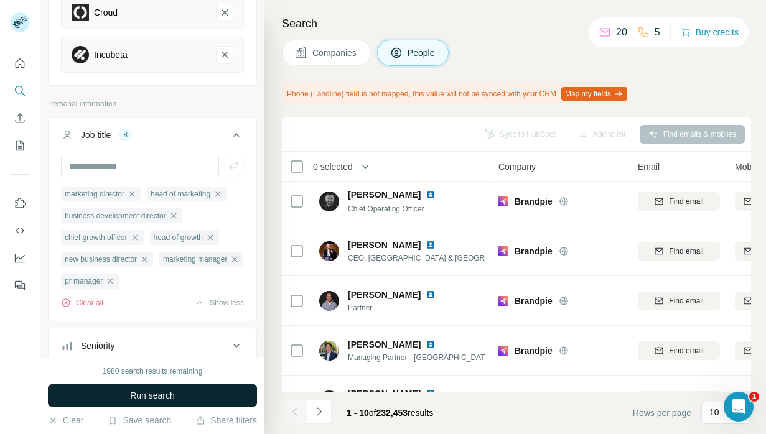
click at [190, 390] on button "Run search" at bounding box center [152, 396] width 209 height 22
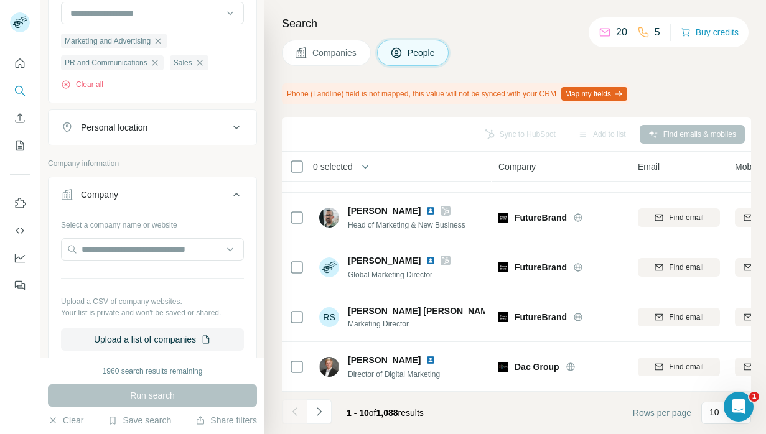
scroll to position [1370, 0]
